Goal: Information Seeking & Learning: Learn about a topic

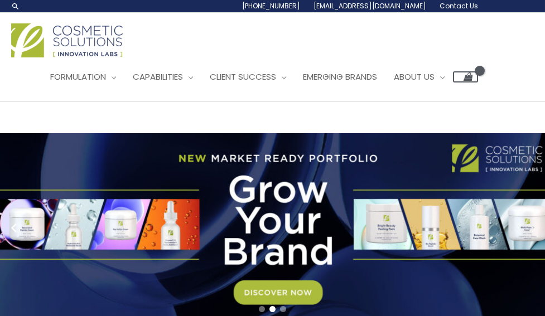
click at [535, 230] on circle "Next slide" at bounding box center [531, 228] width 16 height 16
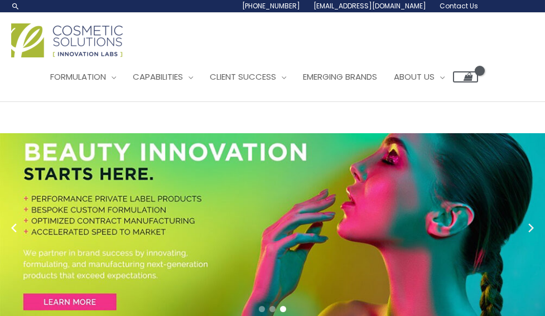
click at [535, 230] on circle "Next slide" at bounding box center [531, 228] width 16 height 16
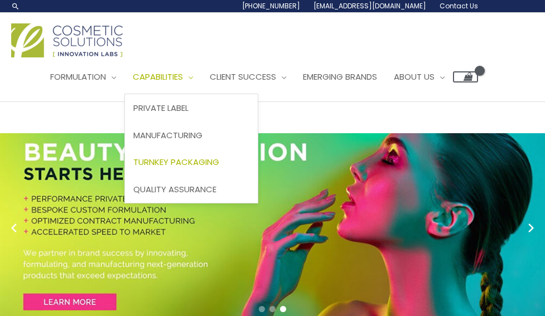
click at [183, 163] on span "Turnkey Packaging" at bounding box center [176, 162] width 86 height 12
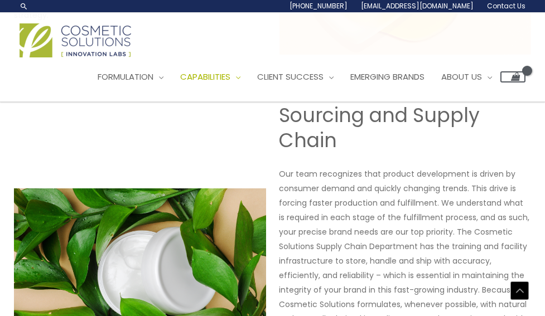
scroll to position [527, 0]
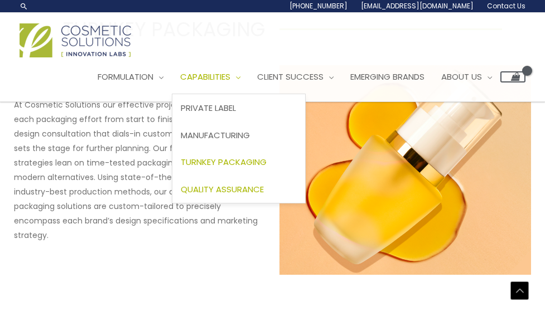
click at [224, 185] on span "Quality Assurance" at bounding box center [222, 190] width 83 height 12
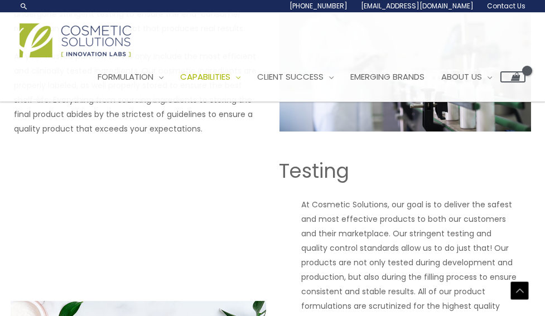
scroll to position [321, 0]
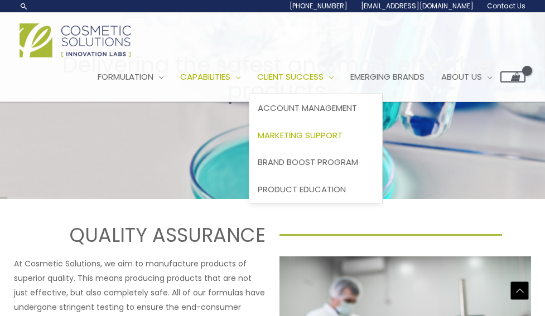
click at [315, 136] on span "Marketing Support" at bounding box center [300, 135] width 85 height 12
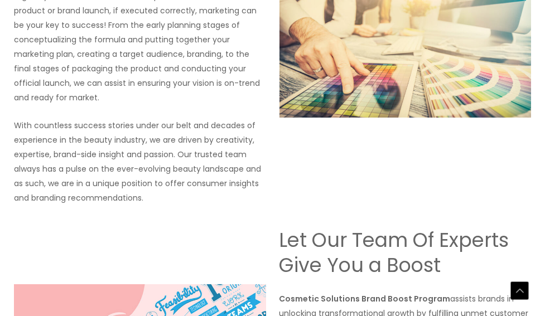
scroll to position [1542, 0]
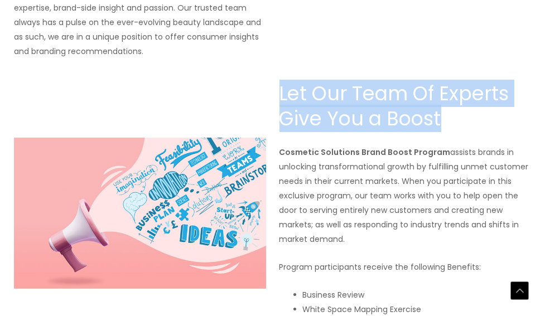
drag, startPoint x: 281, startPoint y: 92, endPoint x: 444, endPoint y: 123, distance: 165.2
click at [444, 123] on h2 "Let Our Team Of Experts Give You a Boost" at bounding box center [406, 106] width 252 height 51
copy h2 "Let Our Team Of Experts Give You a Boost"
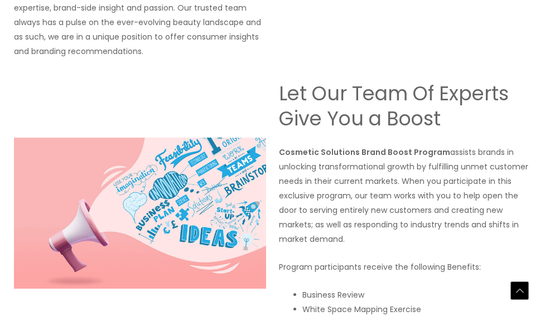
click at [352, 170] on p "Cosmetic Solutions Brand Boost Program assists brands in unlocking transformati…" at bounding box center [406, 196] width 252 height 102
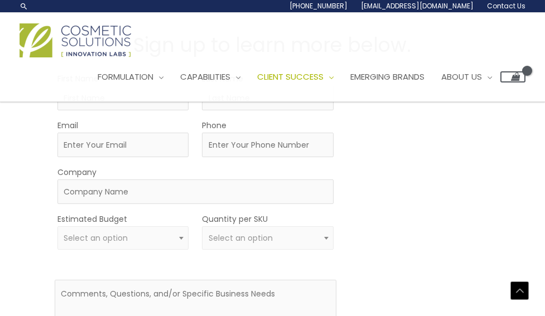
scroll to position [1583, 0]
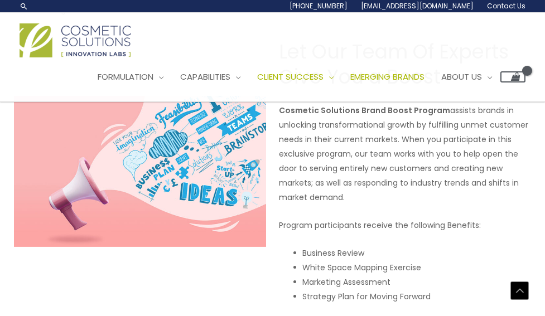
click at [397, 79] on span "Emerging Brands" at bounding box center [387, 77] width 74 height 12
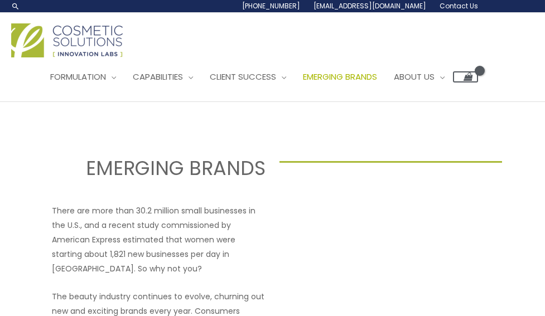
select select
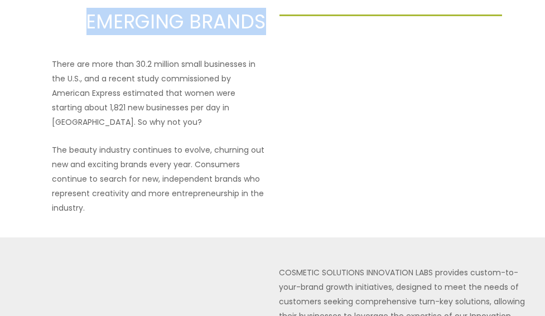
drag, startPoint x: 92, startPoint y: 21, endPoint x: 262, endPoint y: 23, distance: 169.6
click at [262, 23] on h2 "EMERGING BRANDS" at bounding box center [154, 22] width 223 height 26
copy h2 "EMERGING BRANDS"
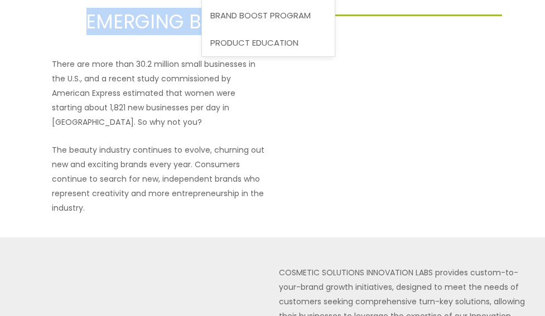
scroll to position [0, 0]
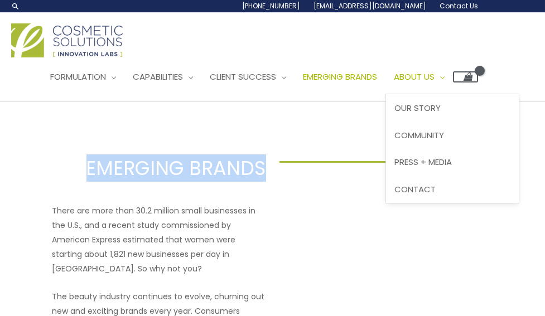
click at [429, 80] on span "About Us" at bounding box center [414, 77] width 41 height 12
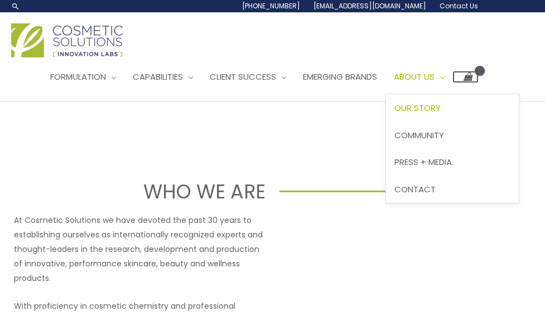
click at [441, 105] on span "Our Story" at bounding box center [417, 108] width 46 height 12
click at [434, 137] on span "Community" at bounding box center [419, 135] width 50 height 12
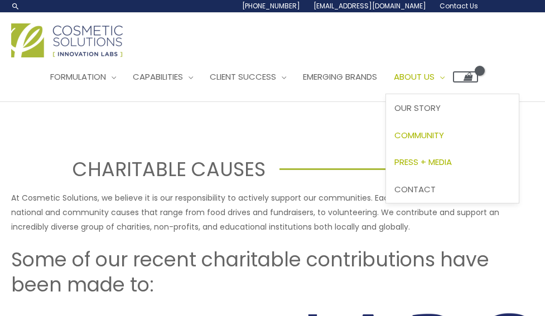
click at [436, 158] on span "Press + Media" at bounding box center [422, 162] width 57 height 12
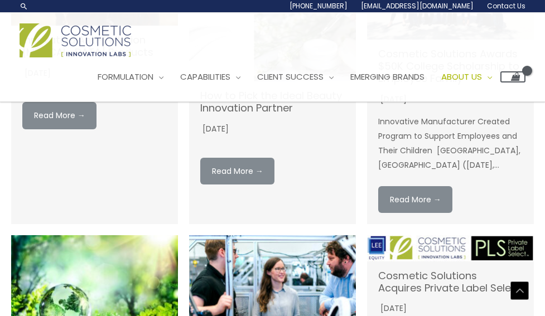
scroll to position [709, 0]
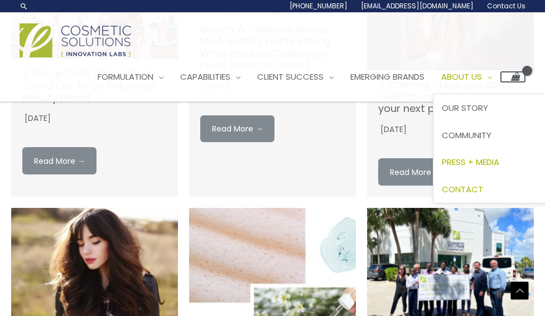
click at [483, 190] on span "Contact" at bounding box center [462, 190] width 41 height 12
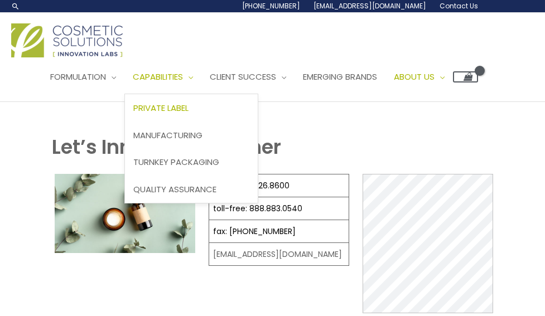
click at [175, 110] on span "Private Label" at bounding box center [160, 108] width 55 height 12
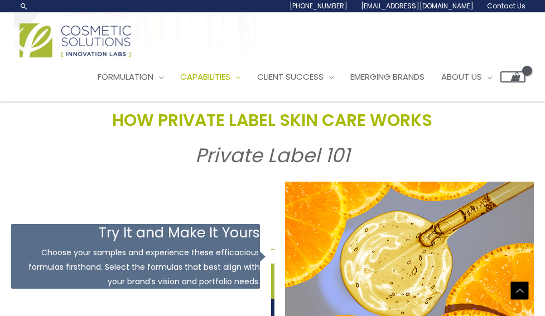
scroll to position [1135, 0]
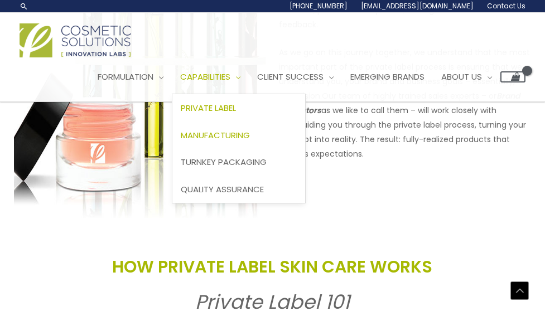
click at [224, 133] on span "Manufacturing" at bounding box center [215, 135] width 69 height 12
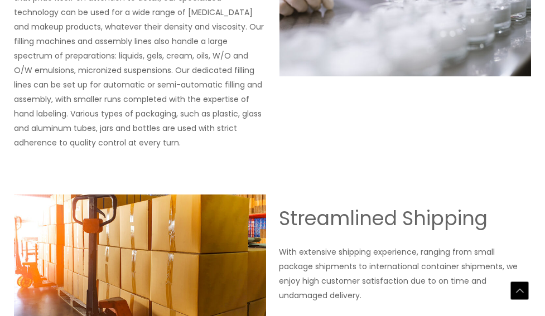
scroll to position [2055, 0]
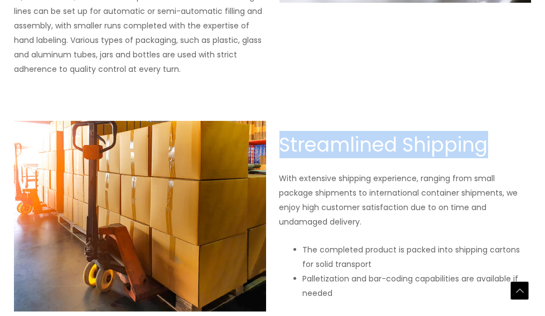
drag, startPoint x: 282, startPoint y: 155, endPoint x: 489, endPoint y: 148, distance: 207.7
click at [489, 148] on h2 "Streamlined Shipping" at bounding box center [406, 145] width 252 height 26
copy h2 "Streamlined Shipping"
click at [322, 144] on h2 "Streamlined Shipping" at bounding box center [406, 145] width 252 height 26
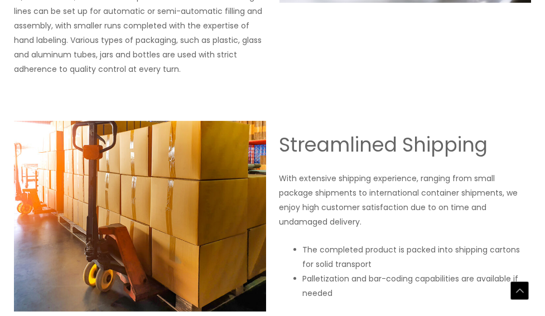
click at [304, 153] on h2 "Streamlined Shipping" at bounding box center [406, 145] width 252 height 26
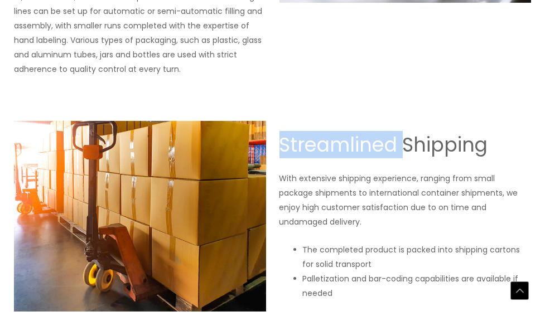
click at [304, 153] on h2 "Streamlined Shipping" at bounding box center [406, 145] width 252 height 26
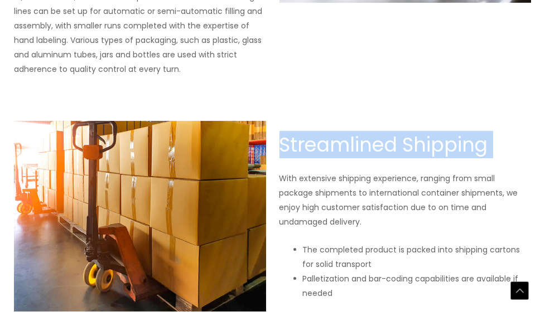
click at [304, 153] on h2 "Streamlined Shipping" at bounding box center [406, 145] width 252 height 26
copy div "Streamlined Shipping"
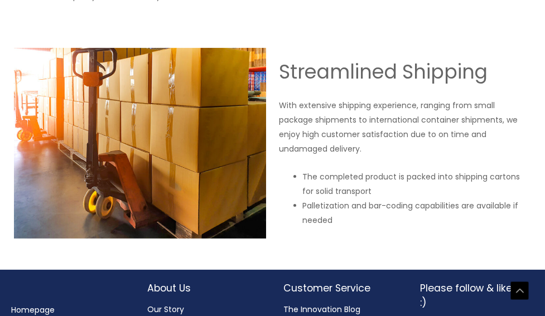
click at [355, 199] on li "Palletization and bar-coding capabilities are available if needed" at bounding box center [417, 213] width 229 height 29
click at [334, 231] on div "Streamlined Shipping With extensive shipping experience, ranging from small pac…" at bounding box center [272, 143] width 523 height 190
drag, startPoint x: 13, startPoint y: 37, endPoint x: 229, endPoint y: 179, distance: 258.6
drag, startPoint x: 11, startPoint y: 23, endPoint x: 95, endPoint y: 88, distance: 105.8
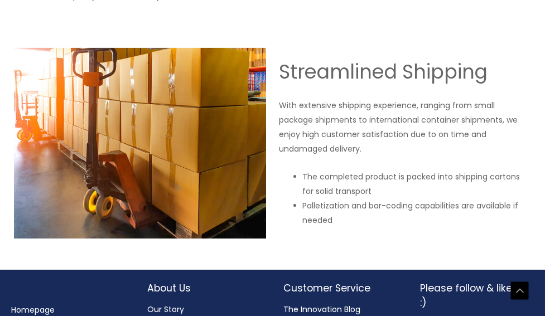
click at [27, 86] on img at bounding box center [140, 143] width 252 height 190
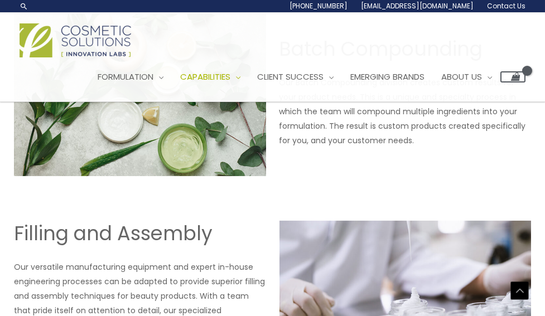
scroll to position [1449, 0]
